Goal: Task Accomplishment & Management: Manage account settings

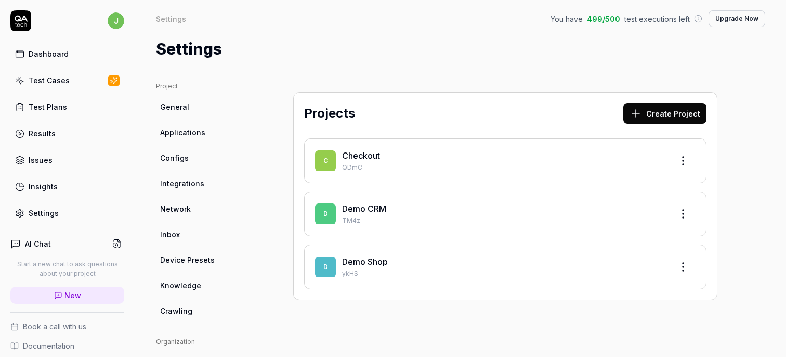
click at [667, 109] on button "Create Project" at bounding box center [664, 113] width 83 height 21
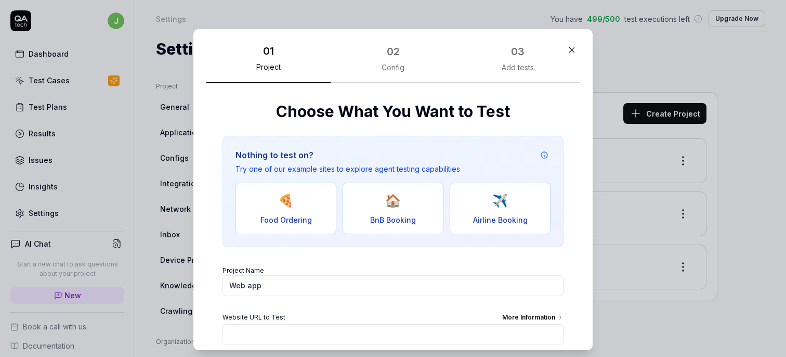
click at [398, 51] on div "02" at bounding box center [393, 52] width 13 height 16
click at [282, 332] on input "Website URL to Test More Information" at bounding box center [392, 334] width 341 height 21
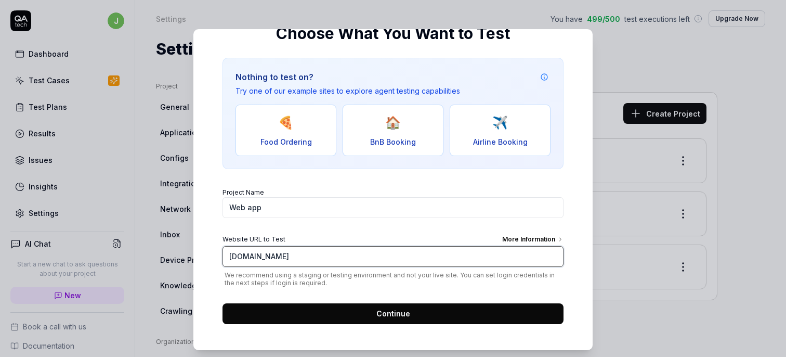
scroll to position [81, 0]
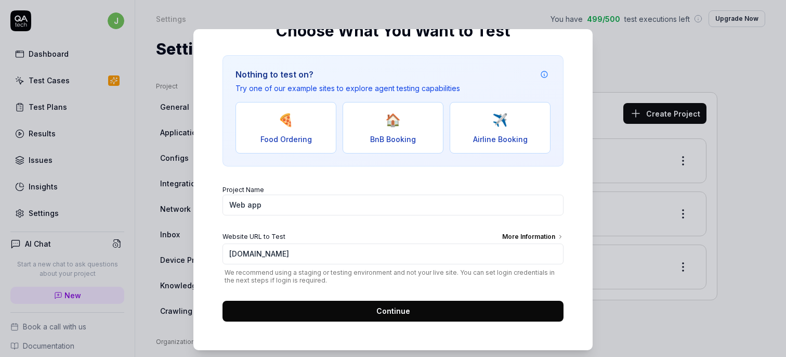
type input "[URL][DOMAIN_NAME]"
click at [417, 310] on button "Continue" at bounding box center [392, 310] width 341 height 21
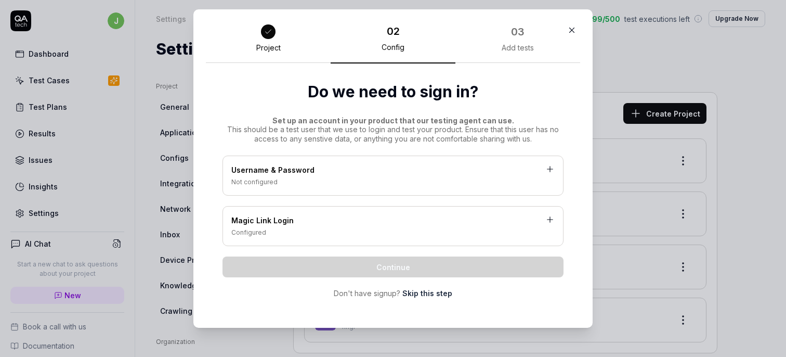
scroll to position [0, 0]
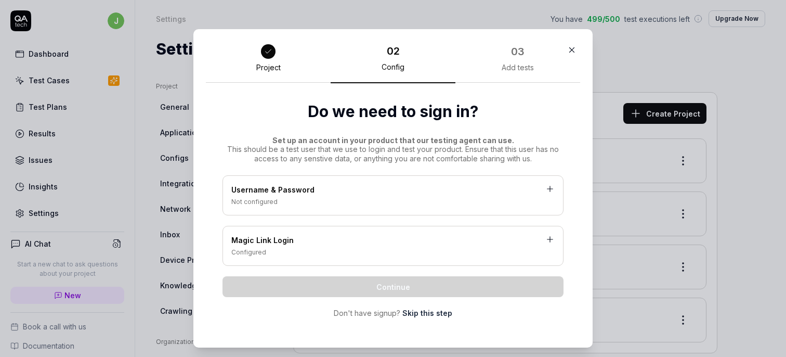
click at [263, 52] on div at bounding box center [268, 51] width 15 height 15
click at [571, 49] on icon "button" at bounding box center [572, 50] width 5 height 5
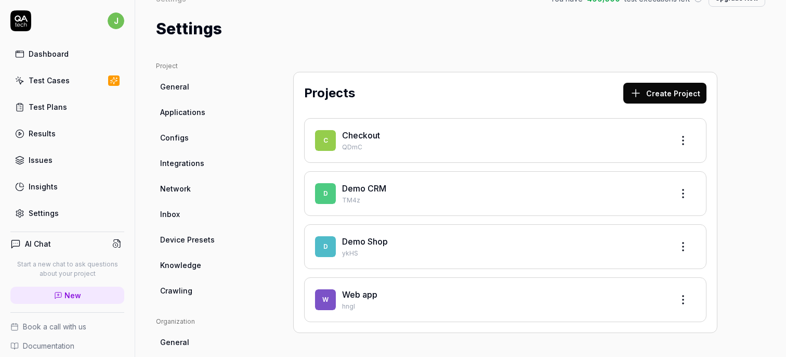
scroll to position [29, 0]
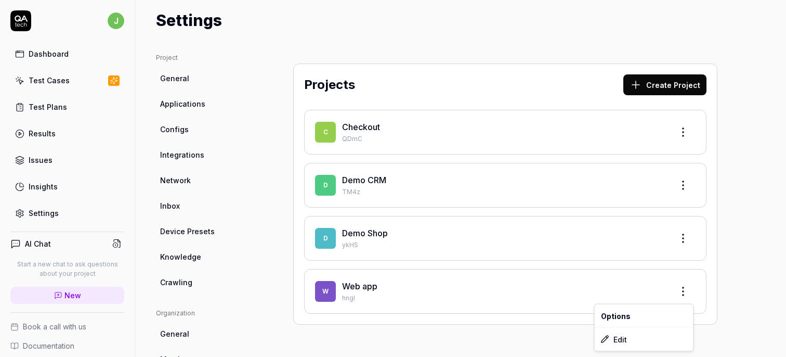
click at [684, 289] on html "j Dashboard Test Cases Test Plans Results Issues Insights Settings AI Chat Star…" at bounding box center [393, 178] width 786 height 357
click at [627, 316] on span "Options" at bounding box center [616, 315] width 30 height 11
click at [682, 292] on html "j Dashboard Test Cases Test Plans Results Issues Insights Settings AI Chat Star…" at bounding box center [393, 178] width 786 height 357
click at [643, 333] on div "Edit" at bounding box center [644, 338] width 99 height 23
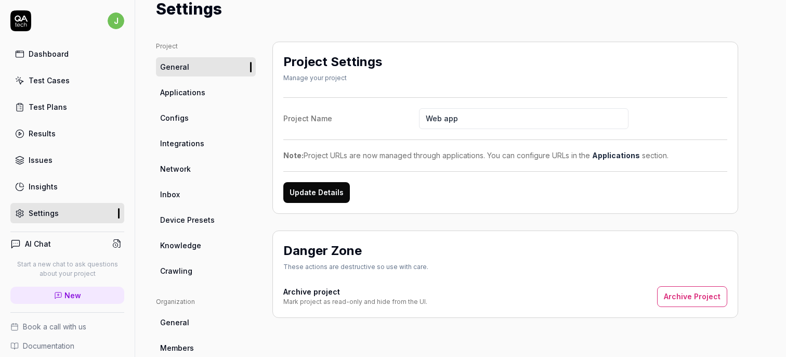
scroll to position [55, 0]
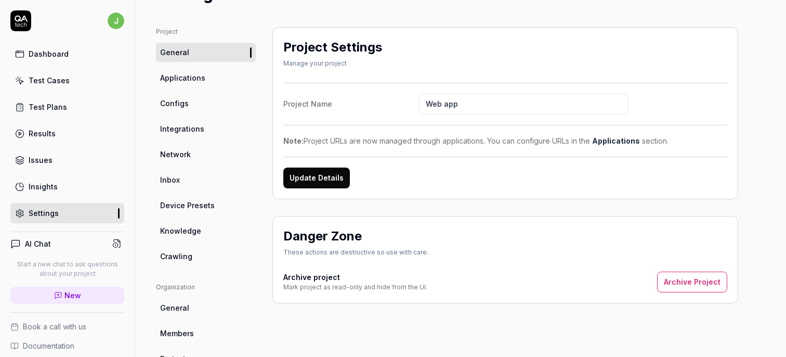
click at [687, 276] on button "Archive Project" at bounding box center [692, 281] width 70 height 21
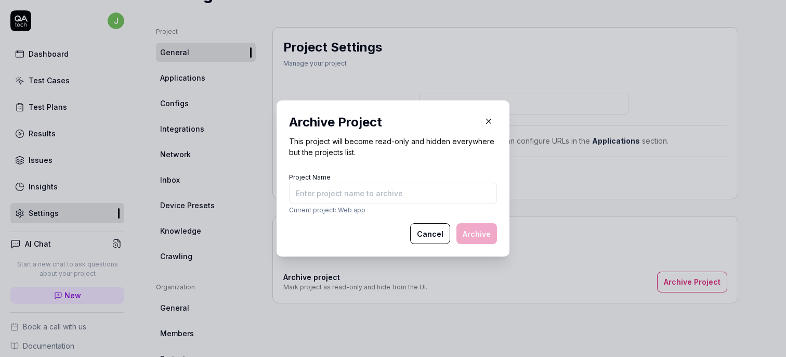
click at [401, 193] on input "Project Name" at bounding box center [393, 192] width 208 height 21
drag, startPoint x: 339, startPoint y: 209, endPoint x: 387, endPoint y: 208, distance: 47.8
click at [387, 208] on p "Current project: Web app" at bounding box center [393, 209] width 208 height 9
copy p "Web app"
click at [363, 195] on input "Project Name" at bounding box center [393, 192] width 208 height 21
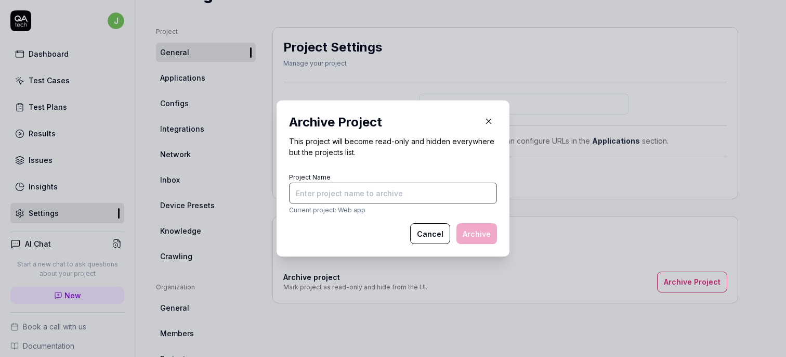
paste input "Web app"
type input "Web app"
click at [469, 235] on button "Archive" at bounding box center [476, 233] width 41 height 21
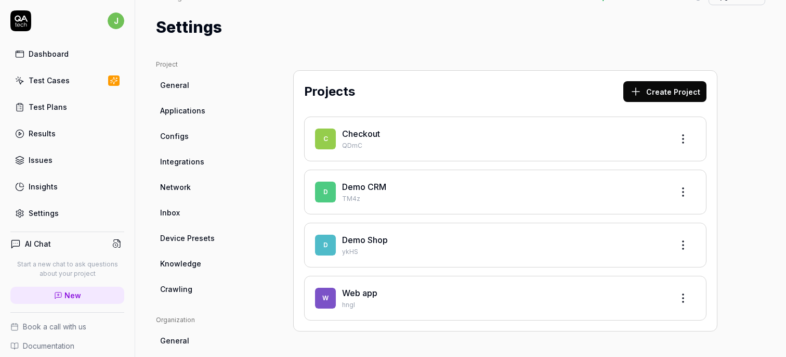
scroll to position [3, 0]
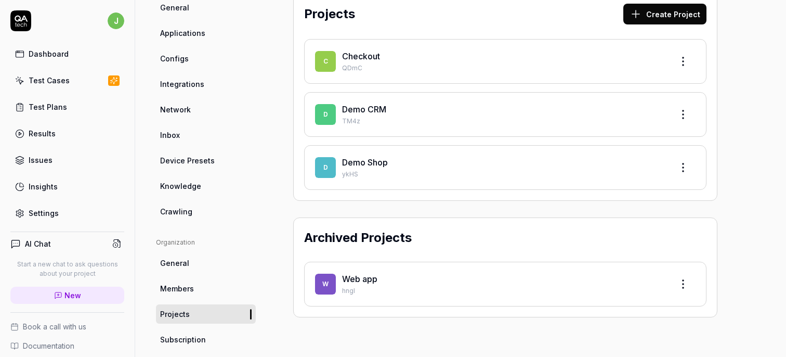
scroll to position [95, 0]
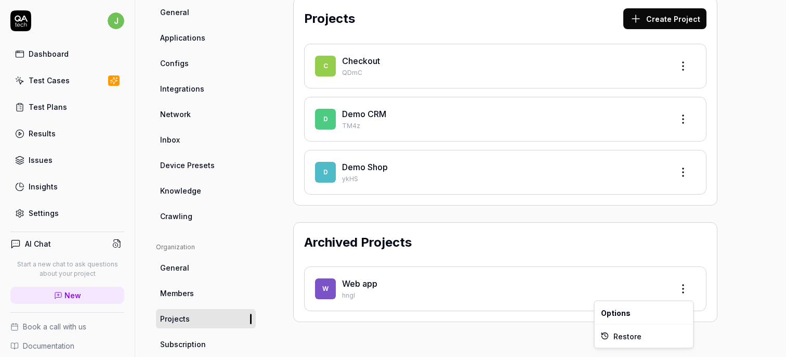
click at [687, 289] on html "j Dashboard Test Cases Test Plans Results Issues Insights Settings AI Chat Star…" at bounding box center [393, 178] width 786 height 357
click at [747, 228] on html "j Dashboard Test Cases Test Plans Results Issues Insights Settings AI Chat Star…" at bounding box center [393, 178] width 786 height 357
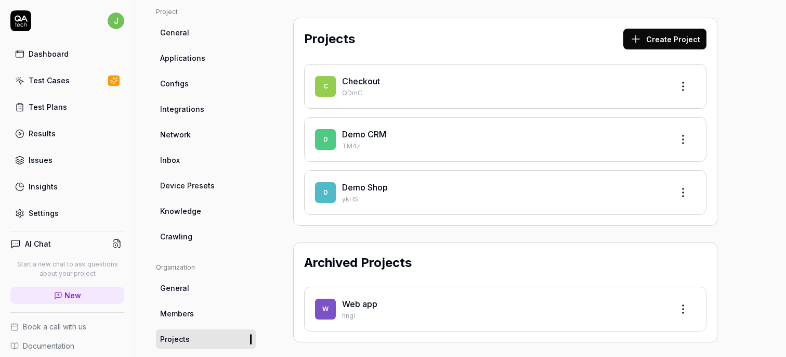
scroll to position [0, 0]
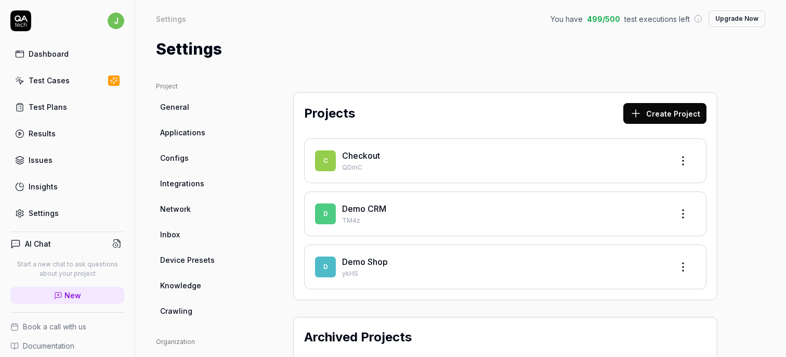
click at [436, 52] on div "Settings" at bounding box center [460, 48] width 609 height 23
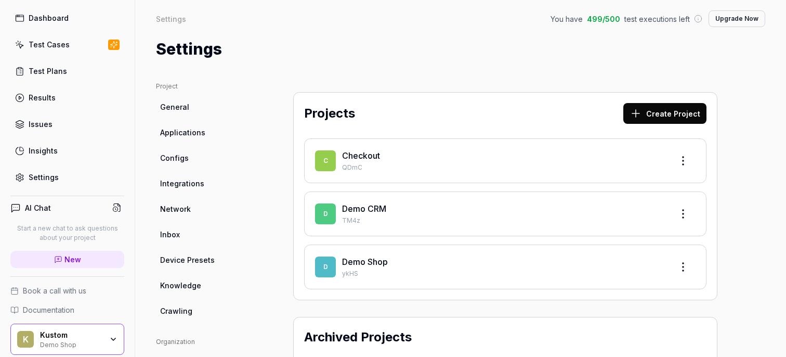
scroll to position [74, 0]
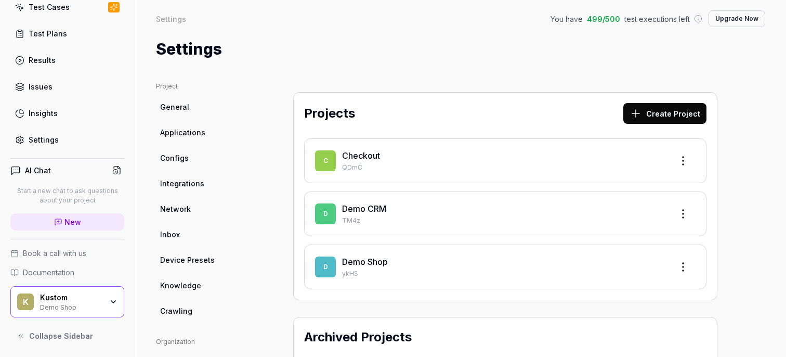
click at [53, 130] on link "Settings" at bounding box center [67, 139] width 114 height 20
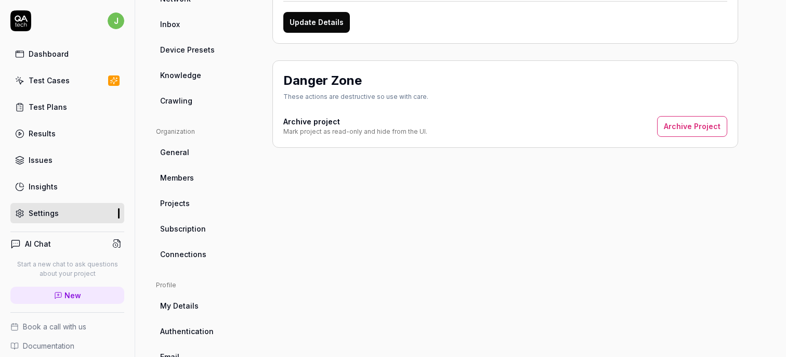
scroll to position [193, 0]
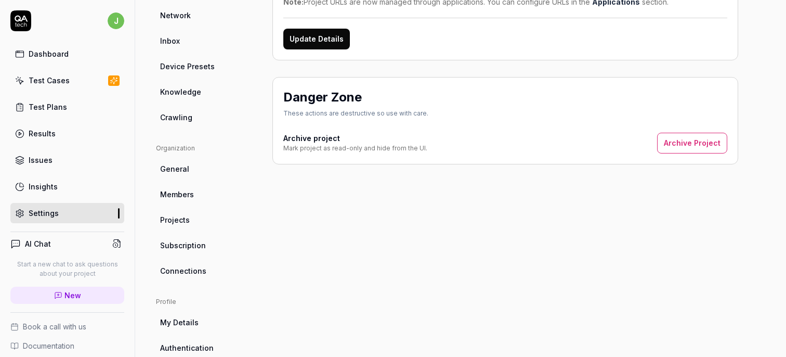
click at [178, 199] on span "Members" at bounding box center [177, 194] width 34 height 11
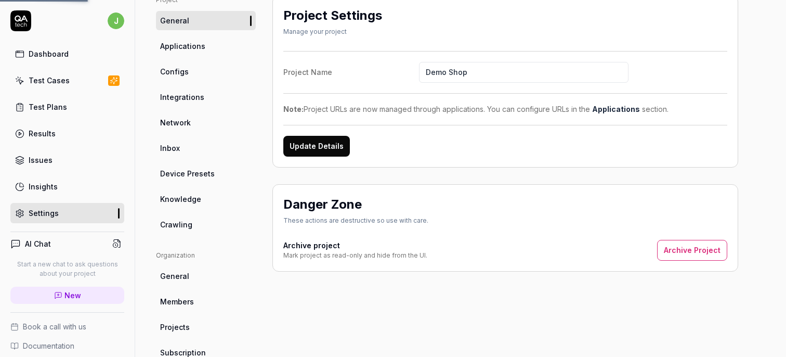
scroll to position [61, 0]
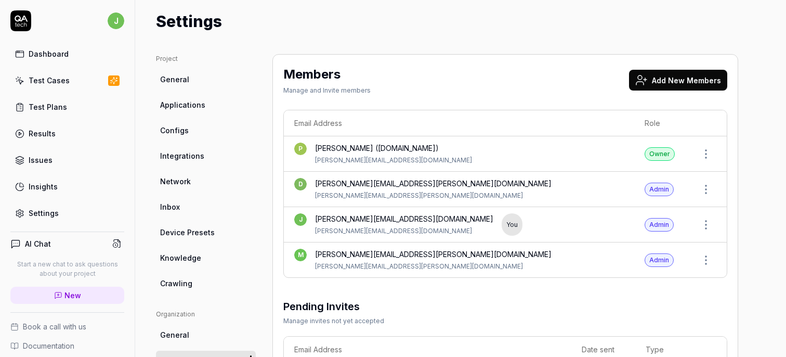
scroll to position [32, 0]
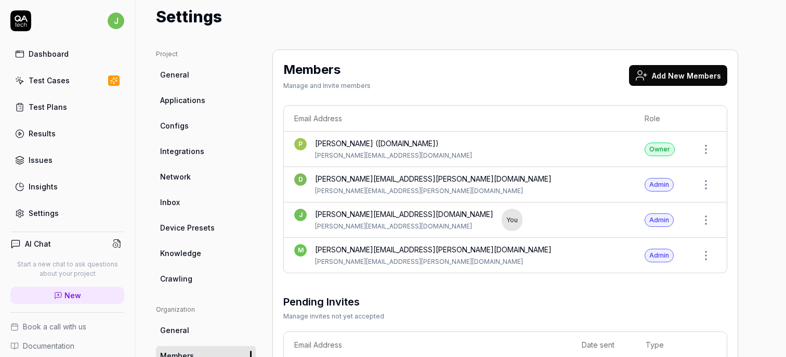
click at [675, 81] on button "Add New Members" at bounding box center [678, 75] width 98 height 21
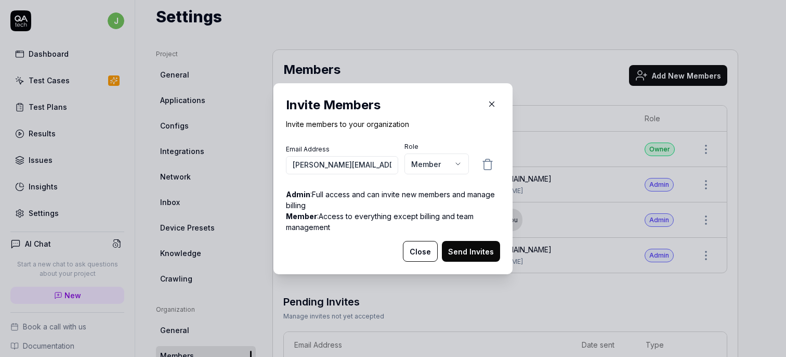
scroll to position [0, 6]
type input "marcus.ronnmark@kustom.co"
click at [441, 160] on body "j Dashboard Test Cases Test Plans Results Issues Insights Settings AI Chat Star…" at bounding box center [393, 178] width 786 height 357
select select "*"
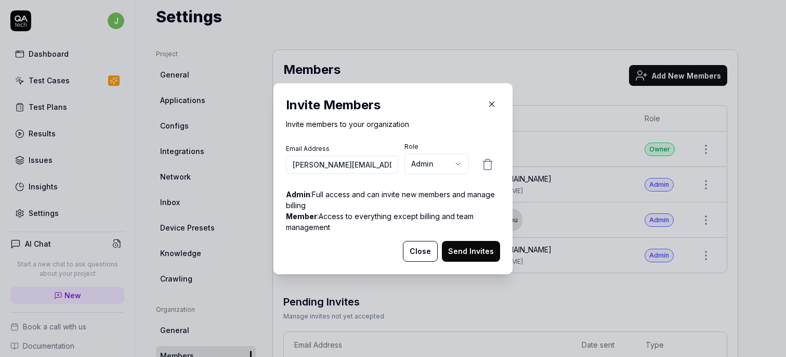
click at [448, 118] on p "Invite members to your organization" at bounding box center [393, 123] width 214 height 11
click at [479, 249] on button "Send Invites" at bounding box center [471, 251] width 58 height 21
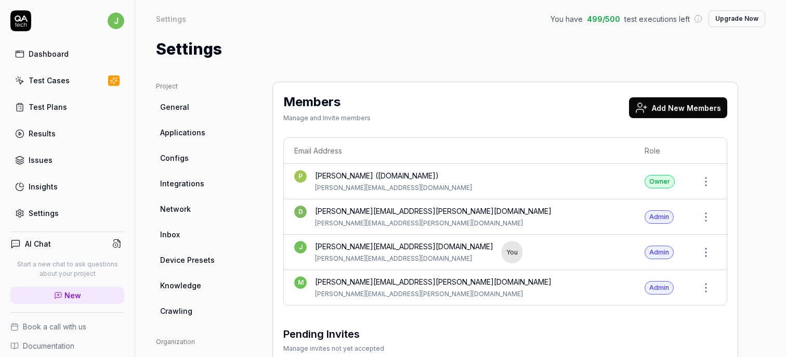
click at [456, 43] on div "Settings" at bounding box center [460, 48] width 609 height 23
